Goal: Find contact information: Find contact information

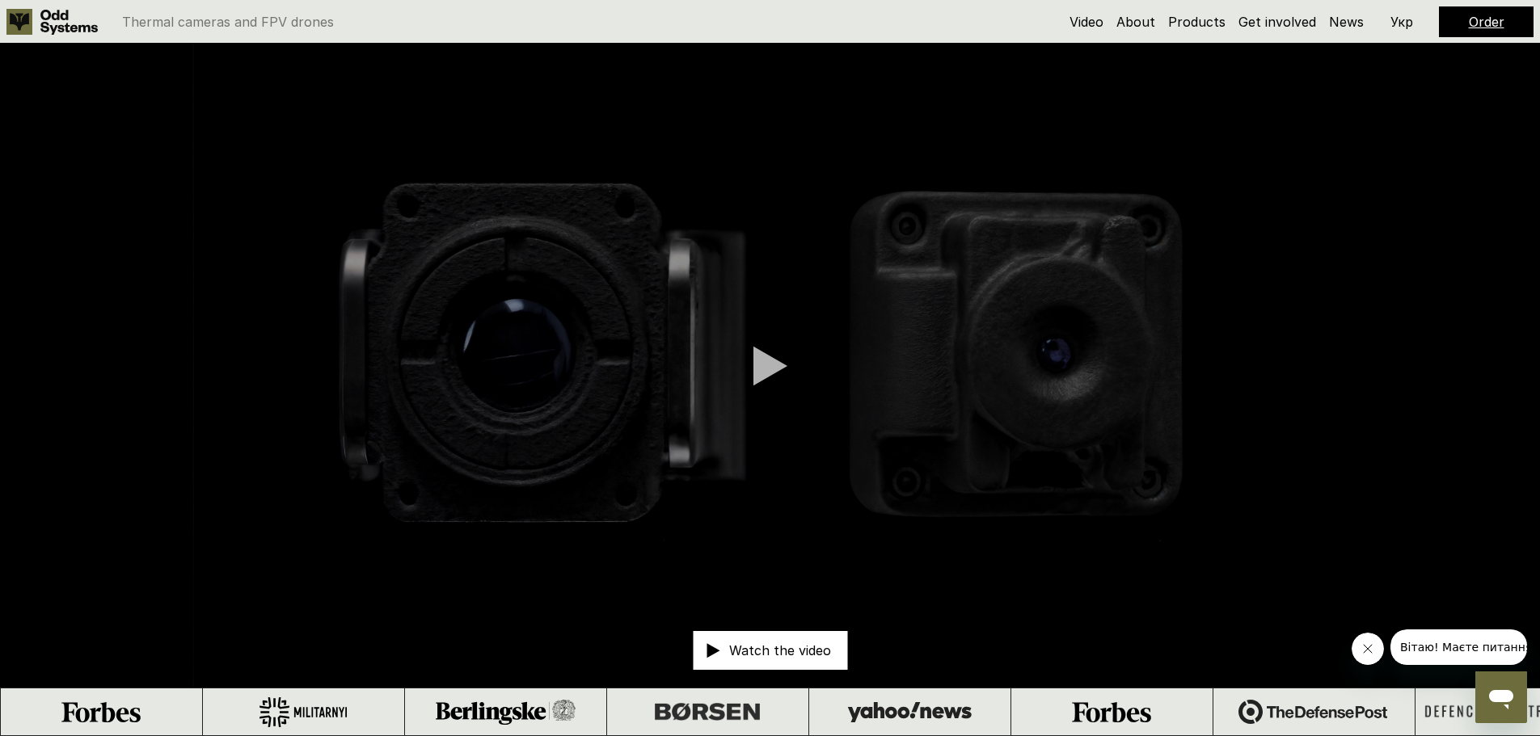
click at [1485, 17] on link "Order" at bounding box center [1487, 22] width 36 height 16
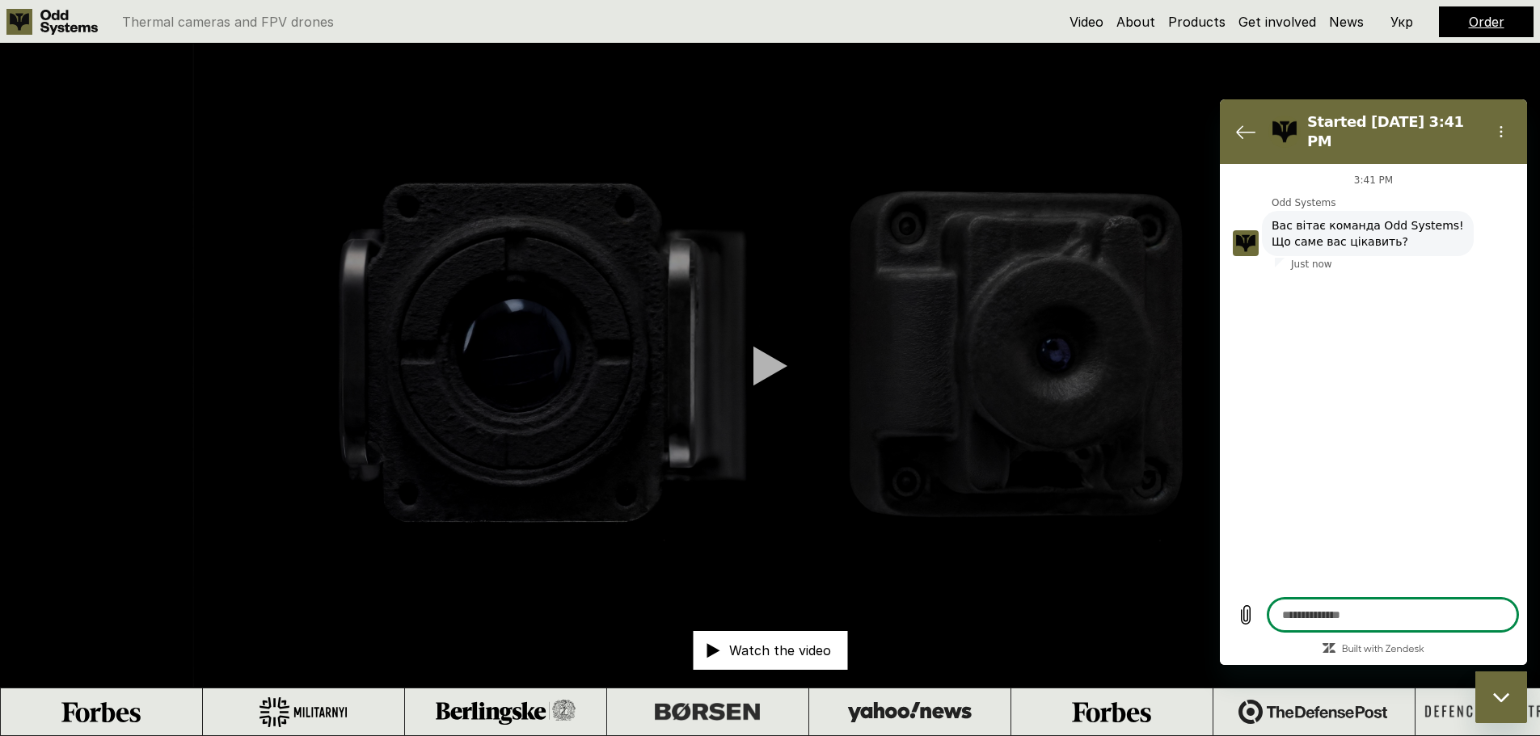
type textarea "*"
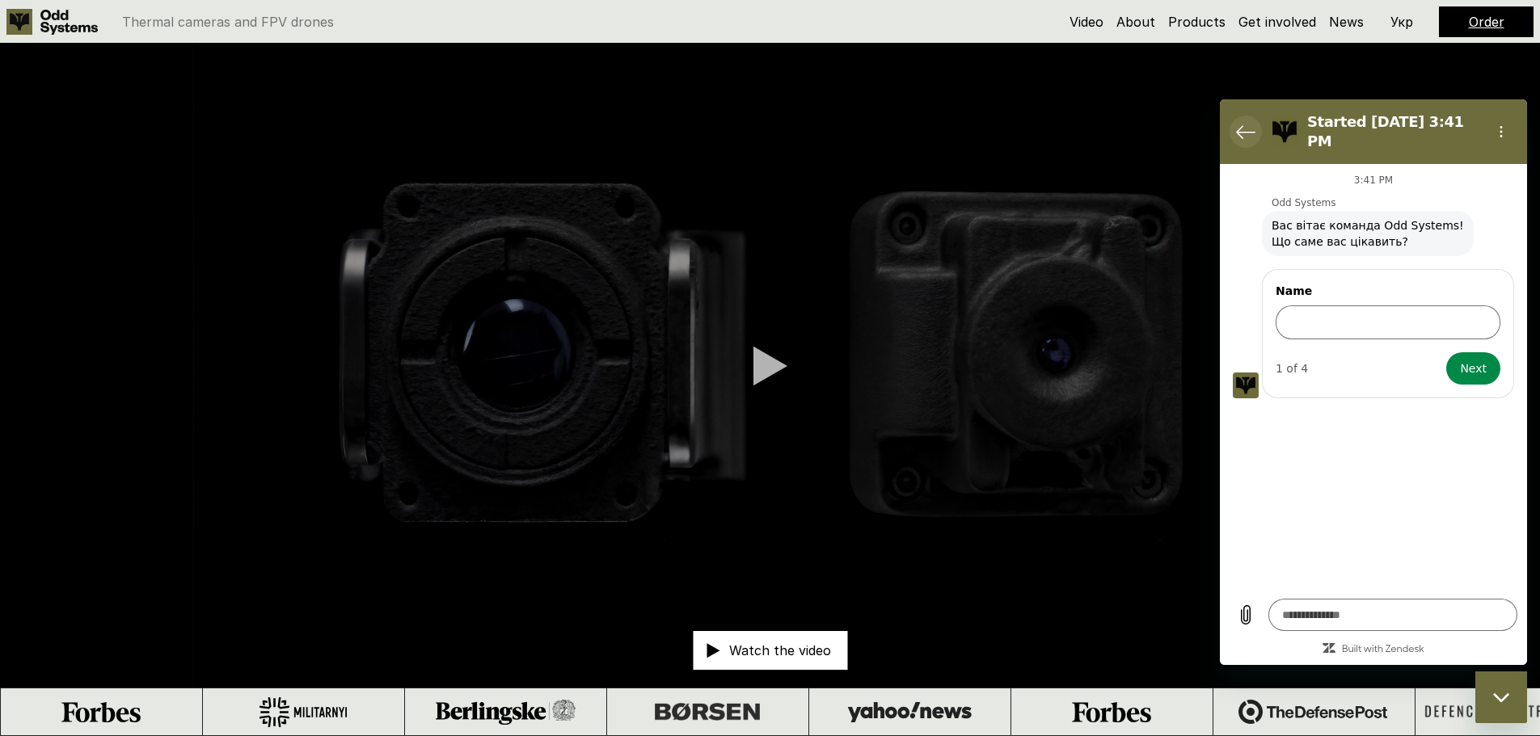
click at [1239, 128] on icon "Back to the conversation list" at bounding box center [1246, 132] width 18 height 12
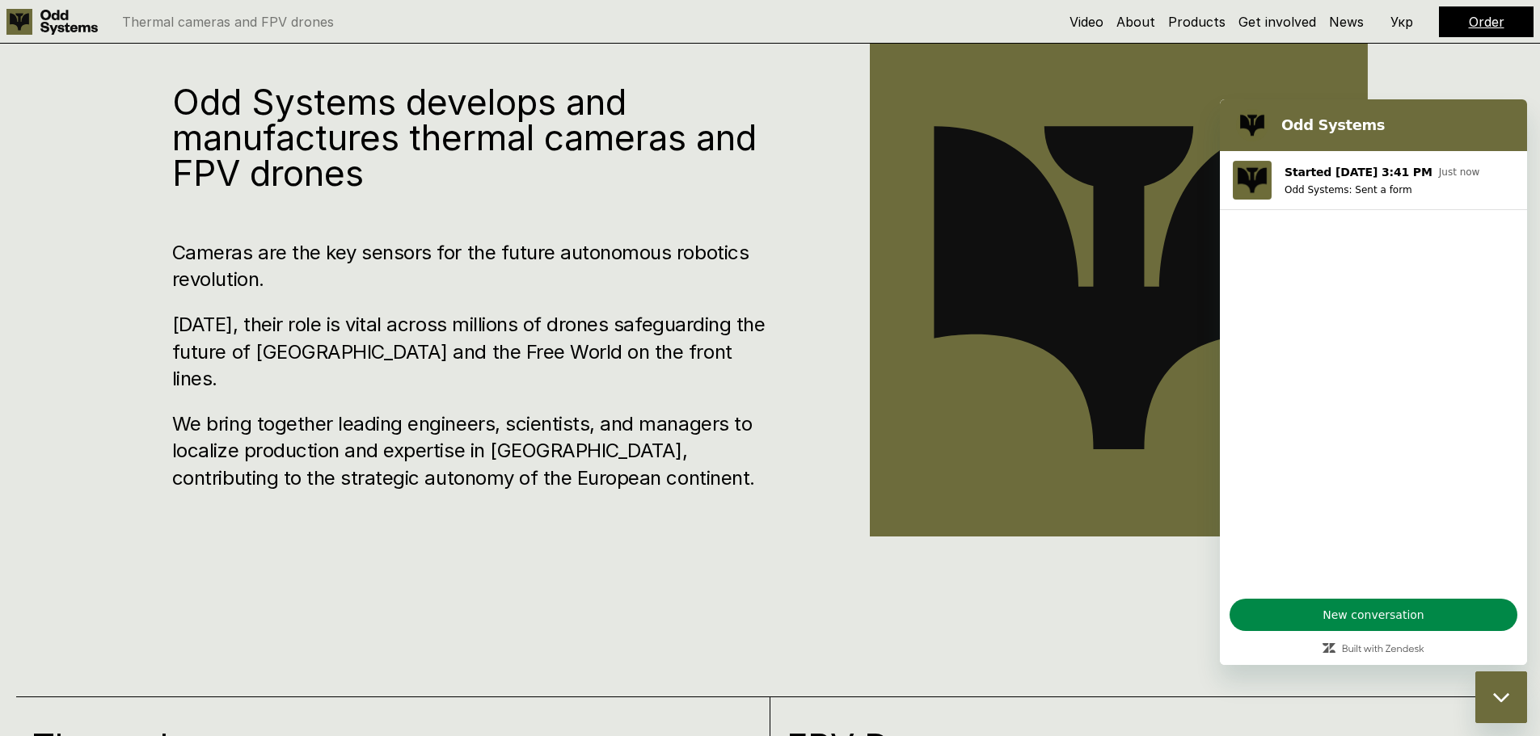
click at [123, 337] on div "Odd Systems develops and manufactures thermal cameras and FPV drones Cameras ar…" at bounding box center [770, 296] width 1540 height 736
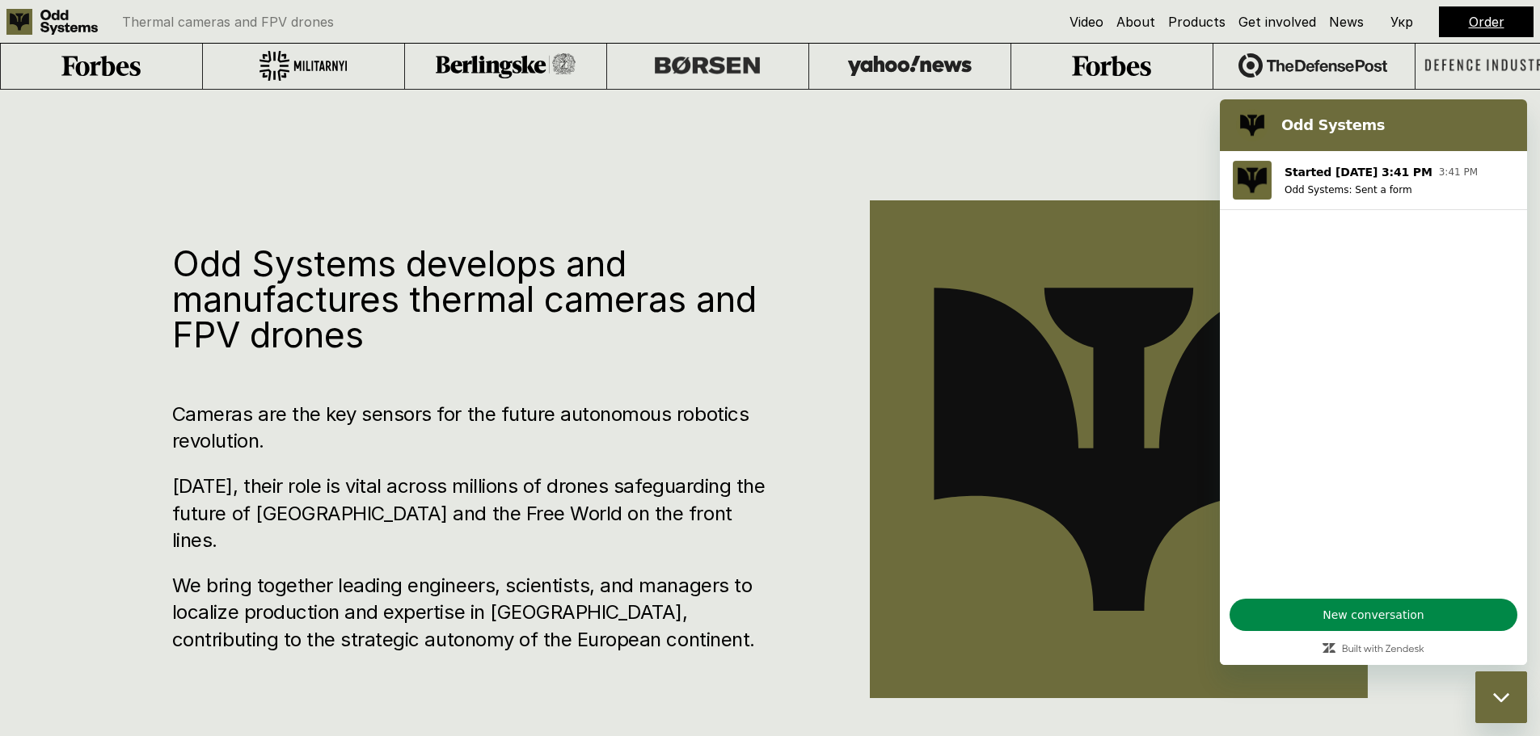
scroll to position [727, 0]
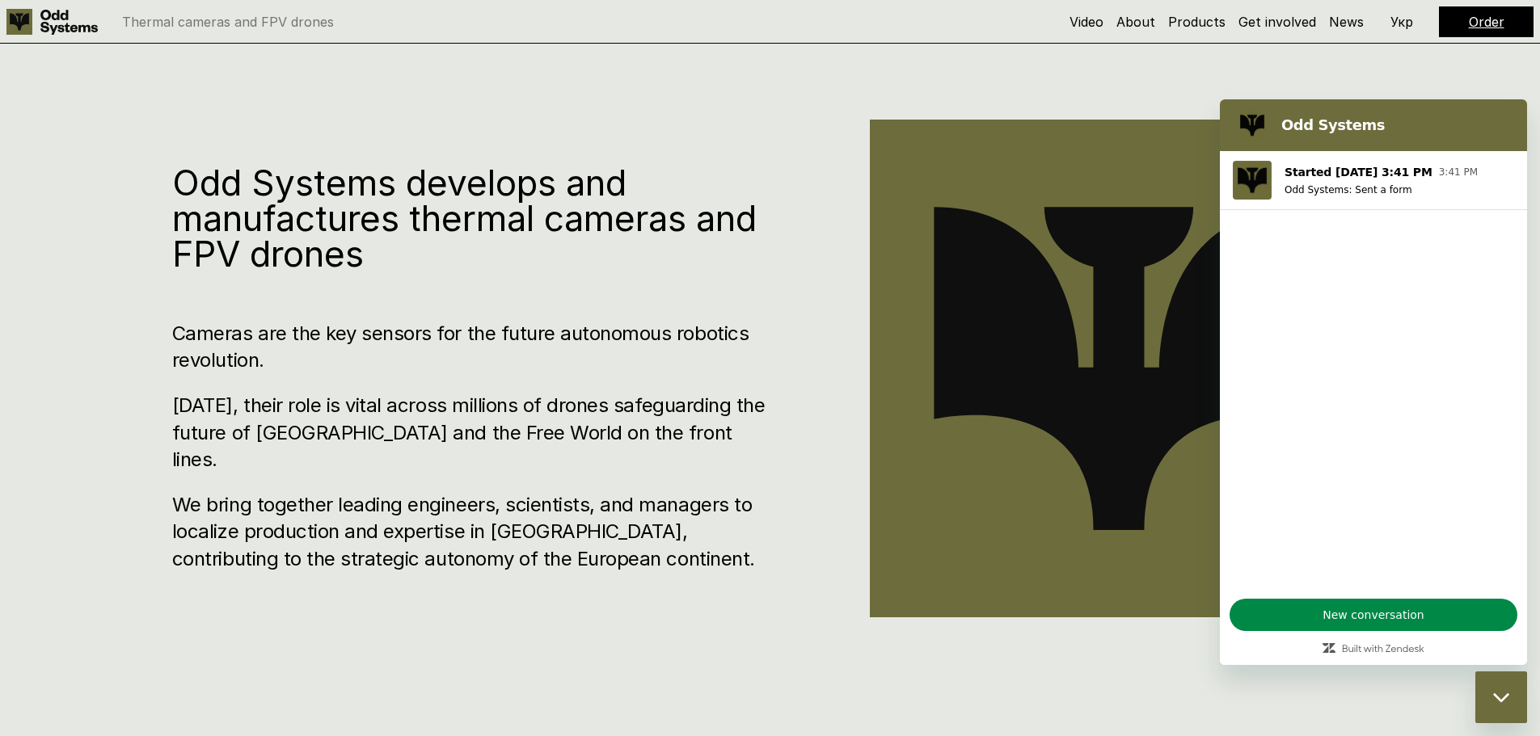
click at [136, 448] on div "Odd Systems develops and manufactures thermal cameras and FPV drones Cameras ar…" at bounding box center [770, 377] width 1540 height 736
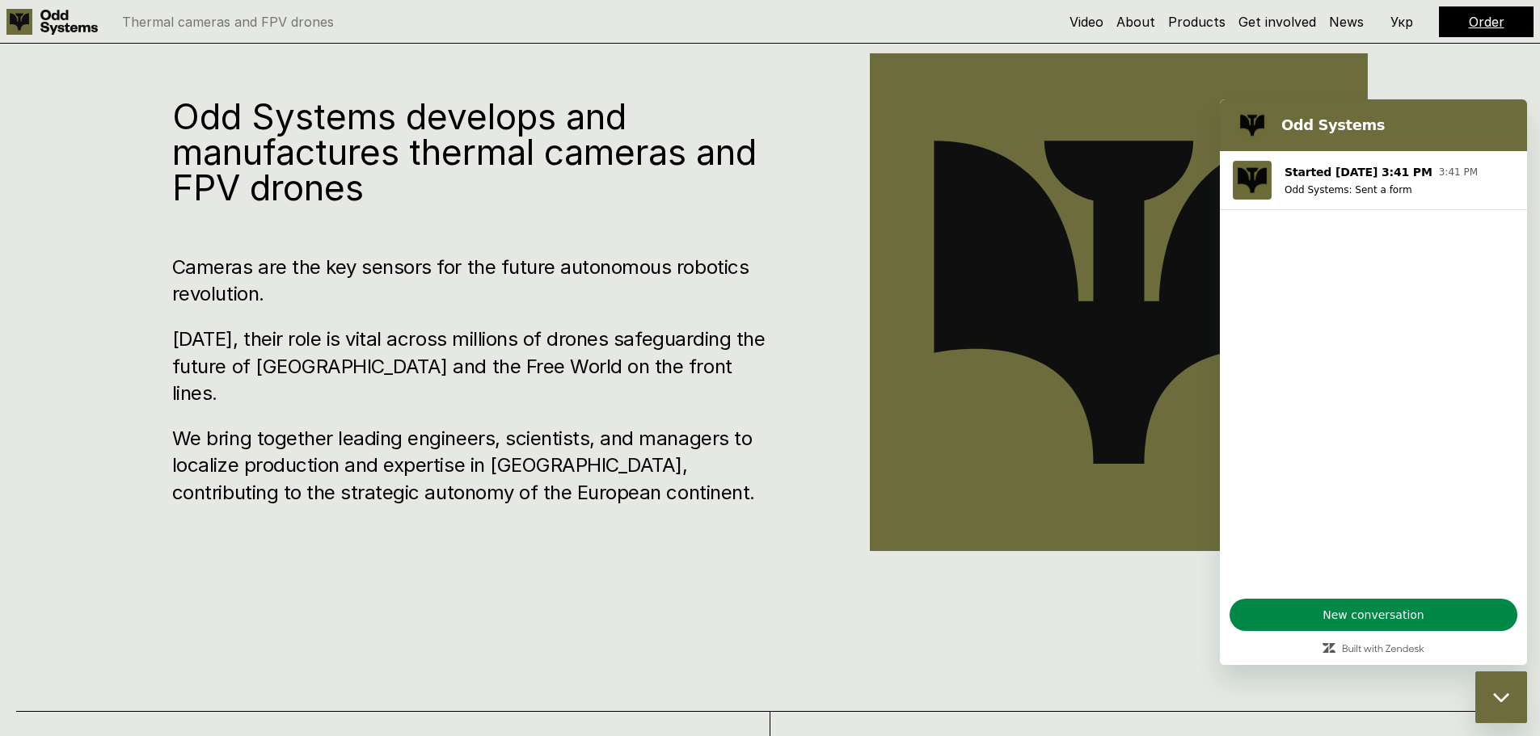
scroll to position [808, 0]
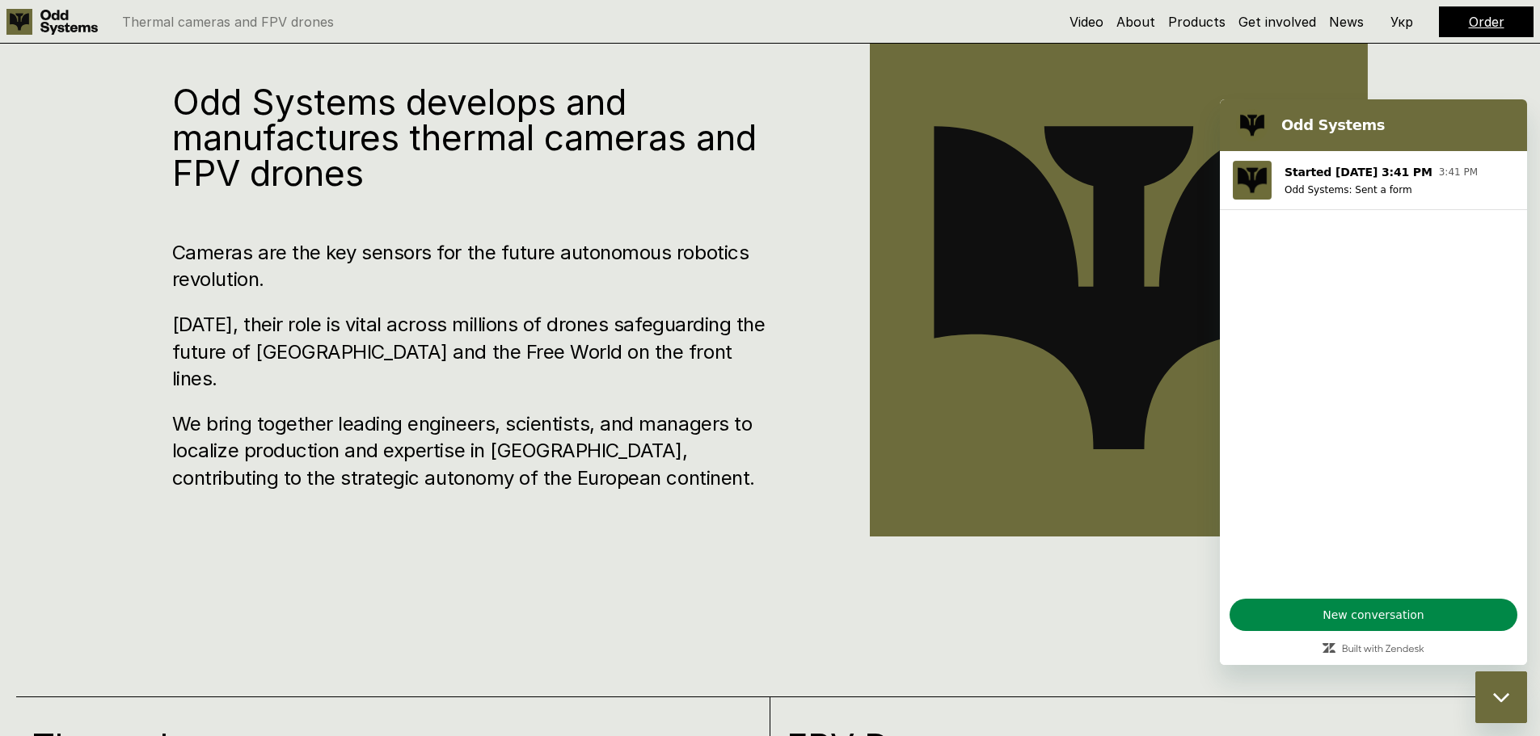
click at [144, 476] on div "Odd Systems develops and manufactures thermal cameras and FPV drones Cameras ar…" at bounding box center [770, 296] width 1540 height 736
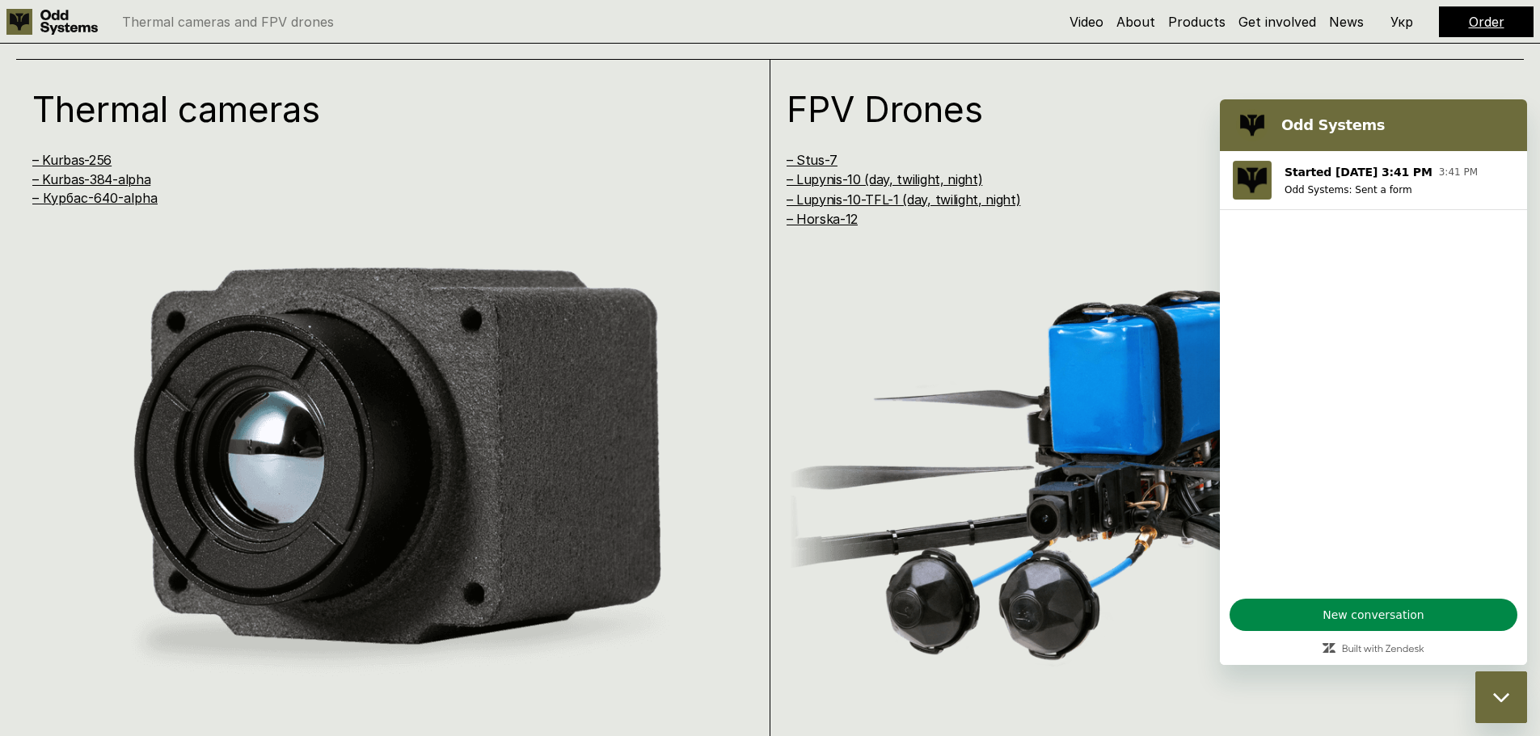
scroll to position [1455, 0]
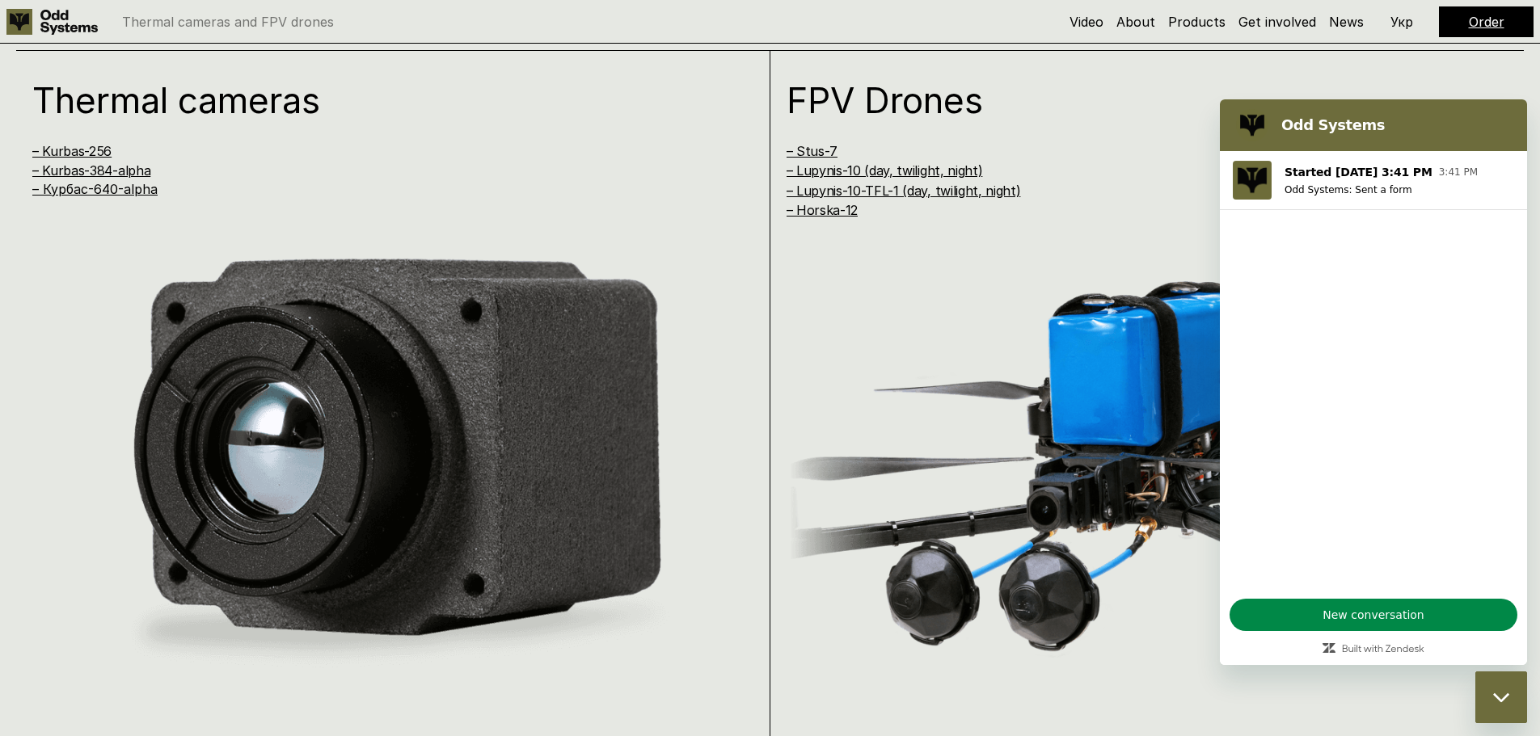
click at [1275, 59] on div "FPV Drones – Stus-7 – Lupynis-10 (day, twilight, night) – Lupynis-10-TFL-1 (day…" at bounding box center [1147, 402] width 754 height 704
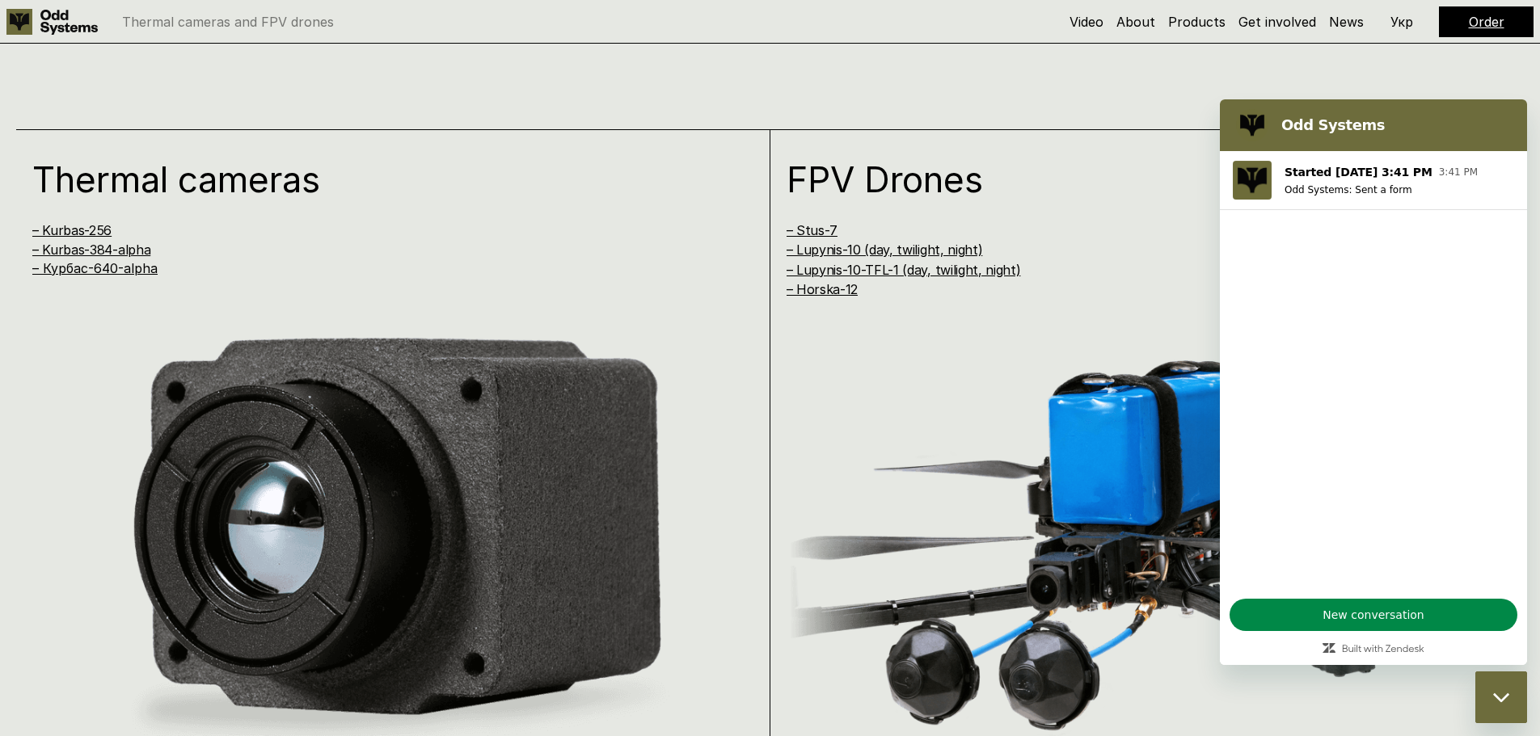
scroll to position [1374, 0]
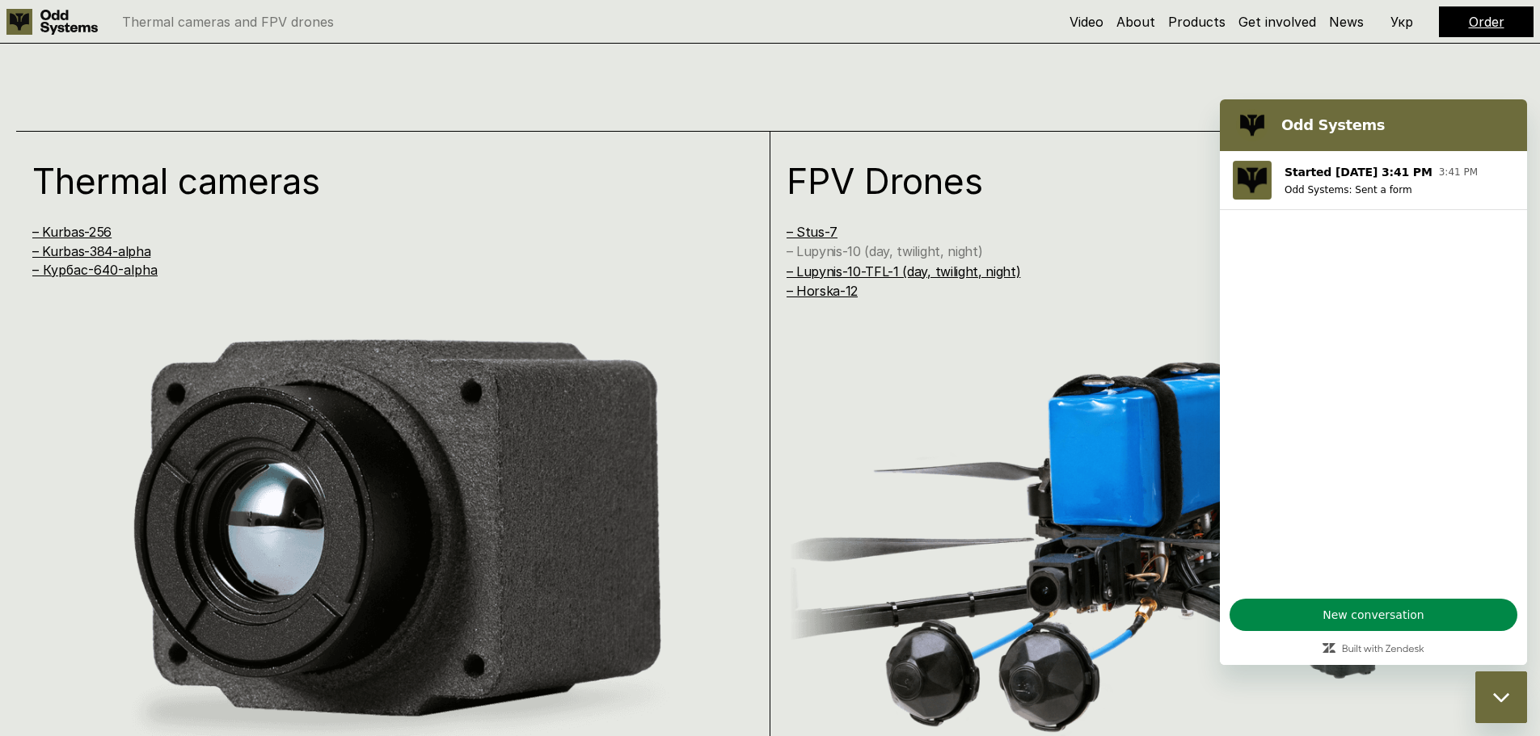
click at [833, 255] on link "– Lupynis-10 (day, twilight, night)" at bounding box center [884, 251] width 196 height 16
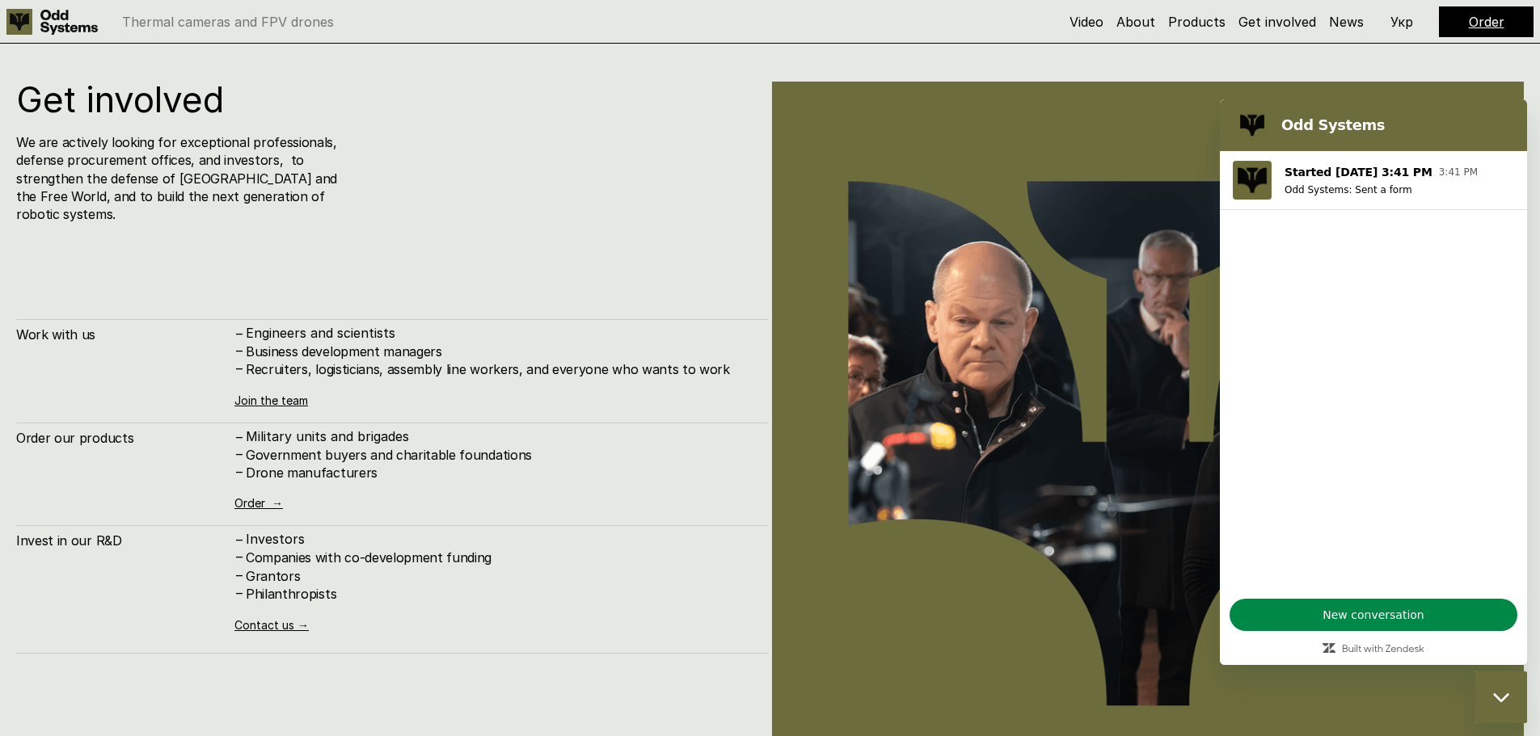
scroll to position [7418, 0]
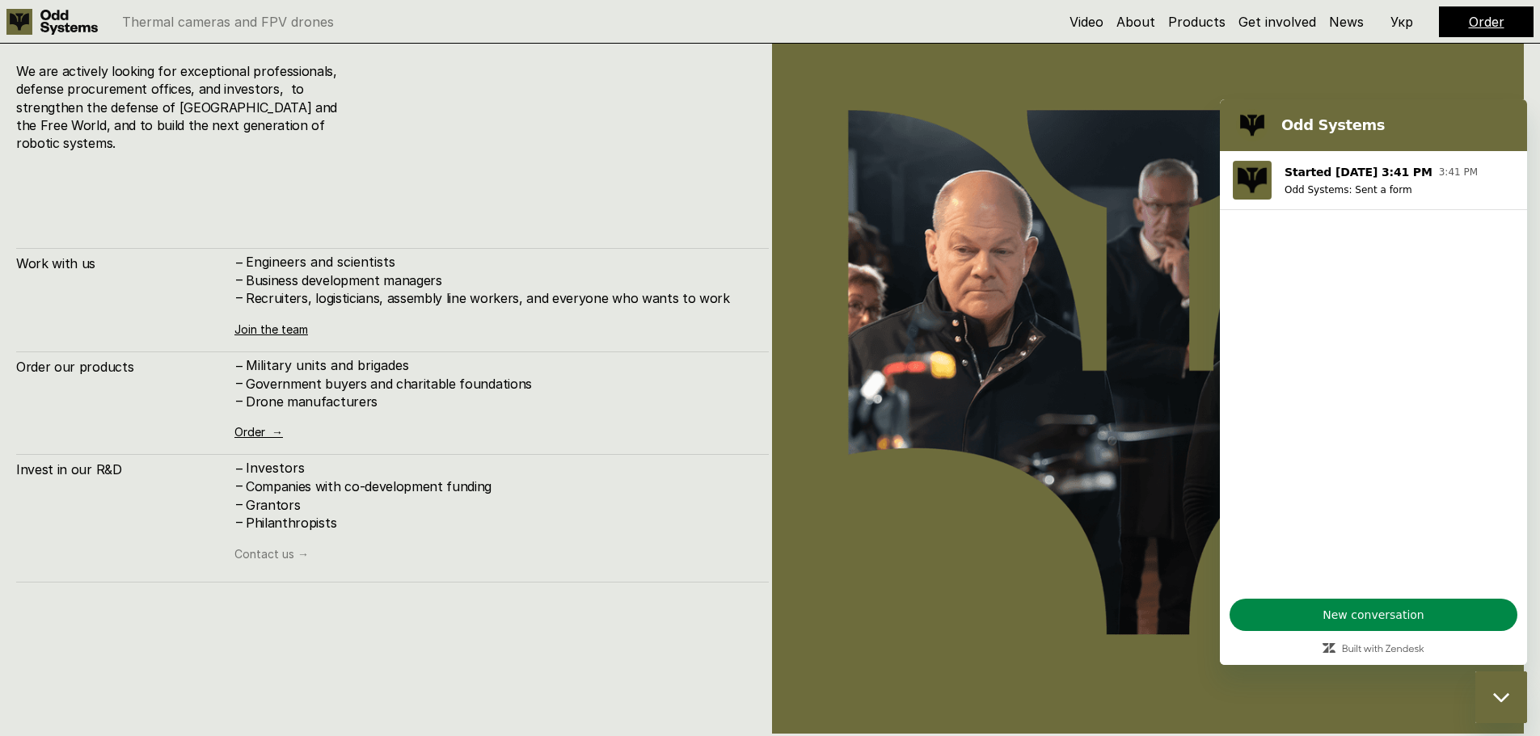
click at [286, 547] on link "Contact us →" at bounding box center [271, 554] width 74 height 14
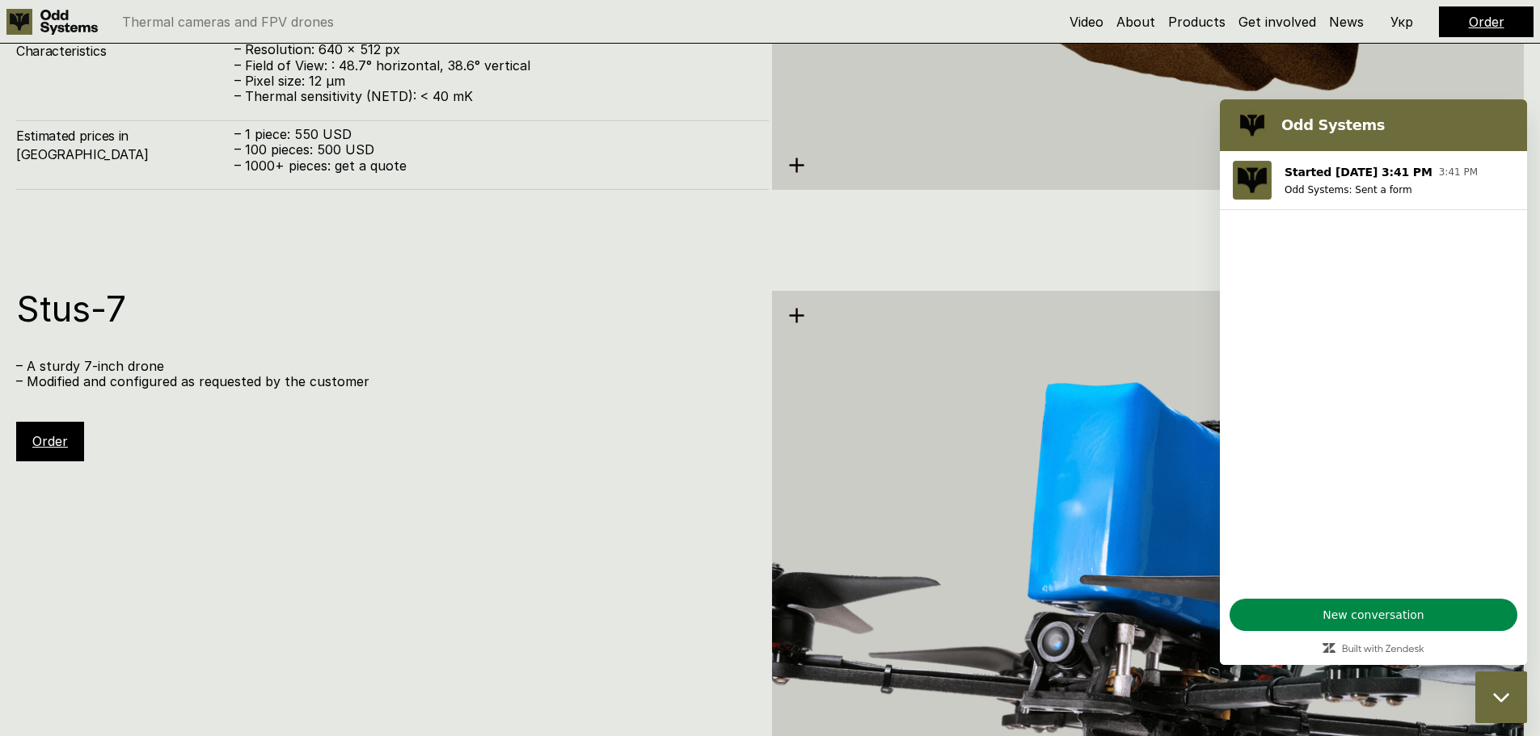
scroll to position [3861, 0]
